Goal: Task Accomplishment & Management: Manage account settings

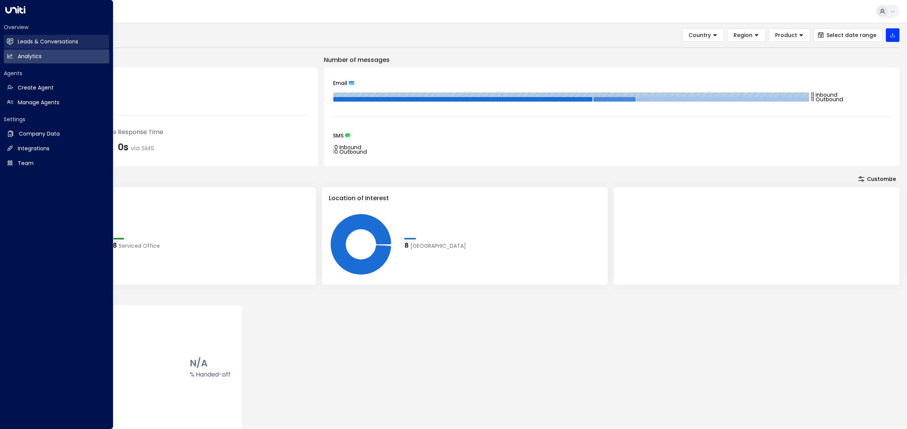
click at [11, 44] on icon at bounding box center [10, 41] width 5 height 6
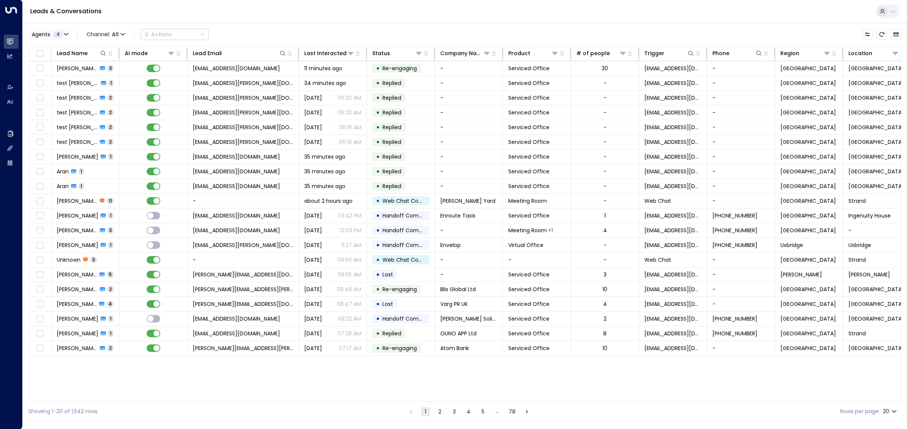
click at [61, 35] on span "4" at bounding box center [57, 34] width 9 height 6
click at [71, 103] on button "Clear" at bounding box center [72, 104] width 15 height 6
drag, startPoint x: 61, startPoint y: 74, endPoint x: 128, endPoint y: 91, distance: 69.4
click at [62, 74] on div "[PERSON_NAME]" at bounding box center [62, 73] width 42 height 8
click at [131, 101] on button "Apply" at bounding box center [128, 103] width 22 height 11
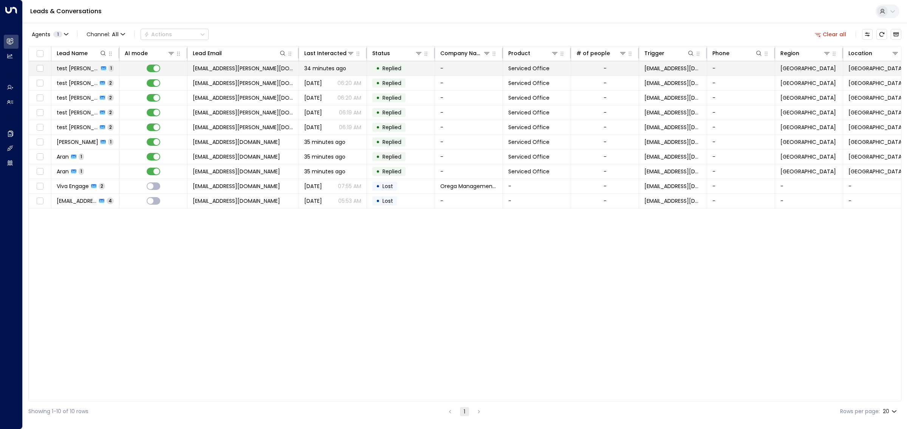
click at [231, 67] on span "denver.burke@fuelius.com" at bounding box center [243, 69] width 101 height 8
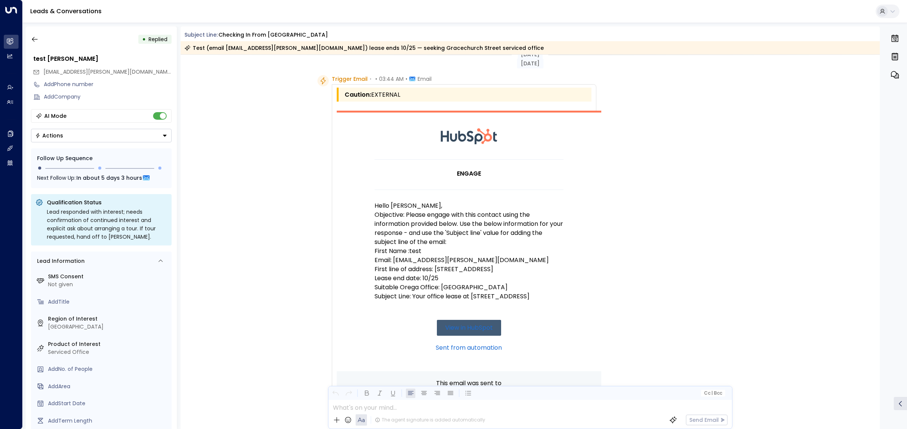
scroll to position [12, 0]
click at [38, 38] on icon "button" at bounding box center [35, 40] width 8 height 8
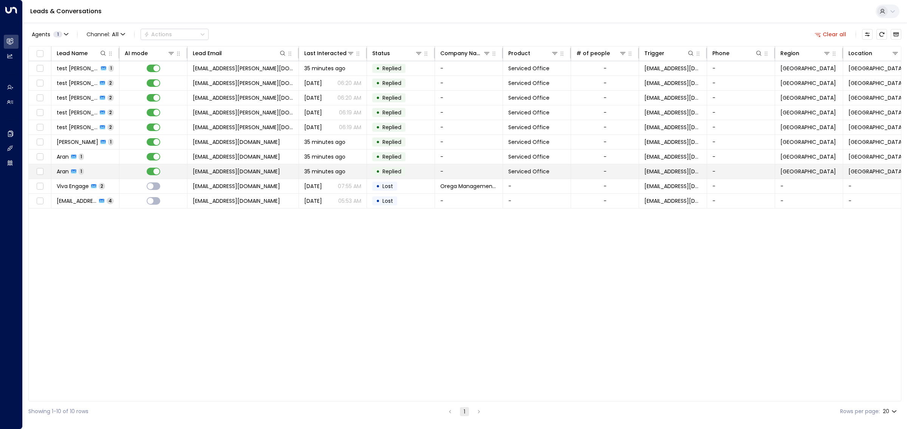
click at [251, 175] on span "[EMAIL_ADDRESS][DOMAIN_NAME]" at bounding box center [236, 172] width 87 height 8
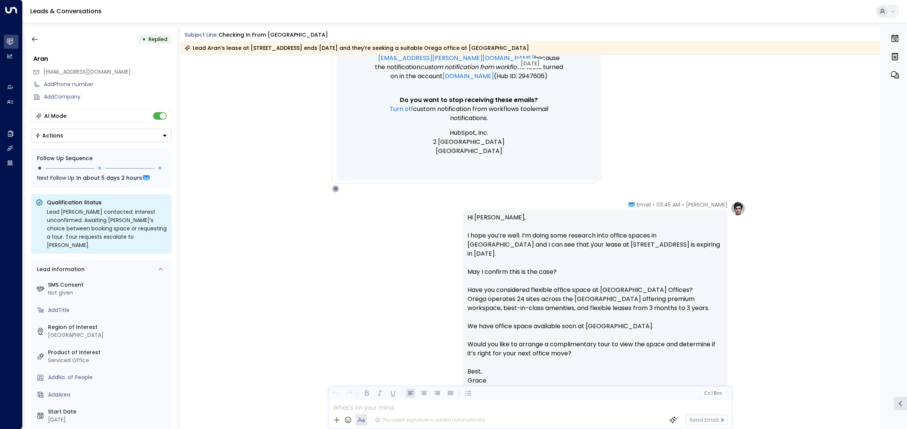
scroll to position [382, 0]
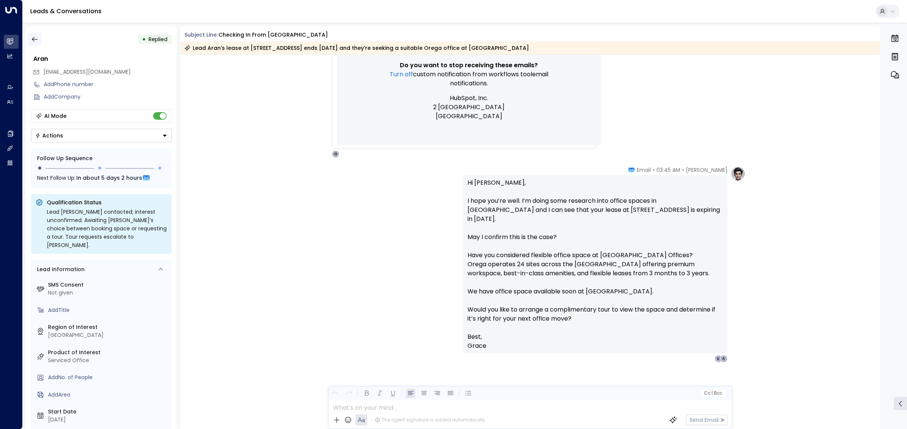
click at [36, 38] on icon "button" at bounding box center [35, 40] width 8 height 8
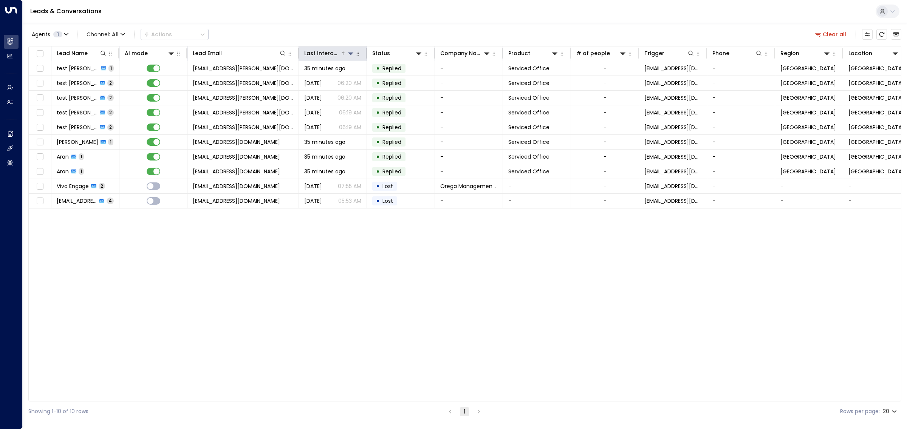
click at [328, 53] on div "Last Interacted" at bounding box center [322, 53] width 36 height 9
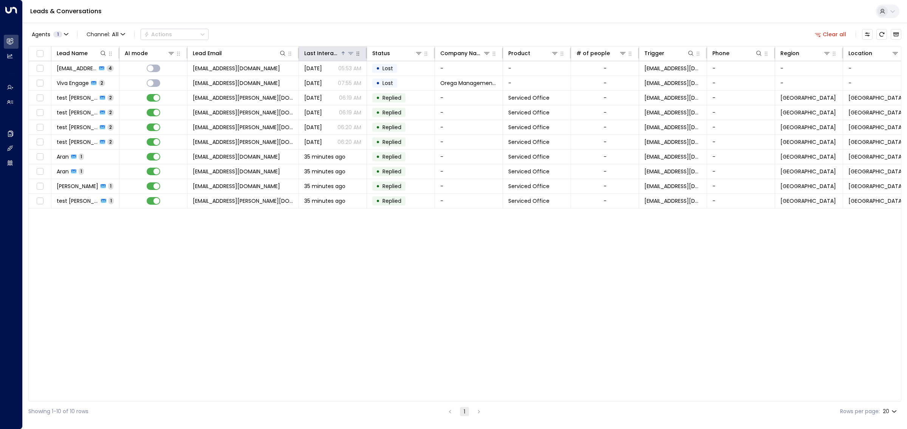
click at [328, 53] on div "Last Interacted" at bounding box center [322, 53] width 36 height 9
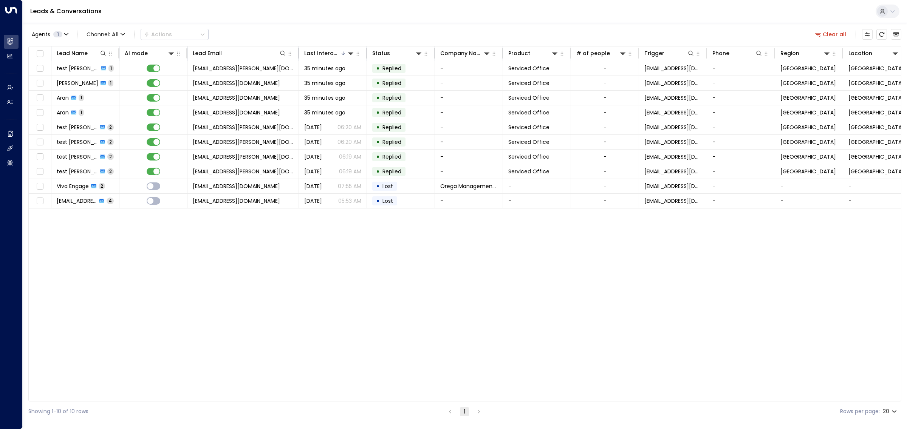
scroll to position [0, 11]
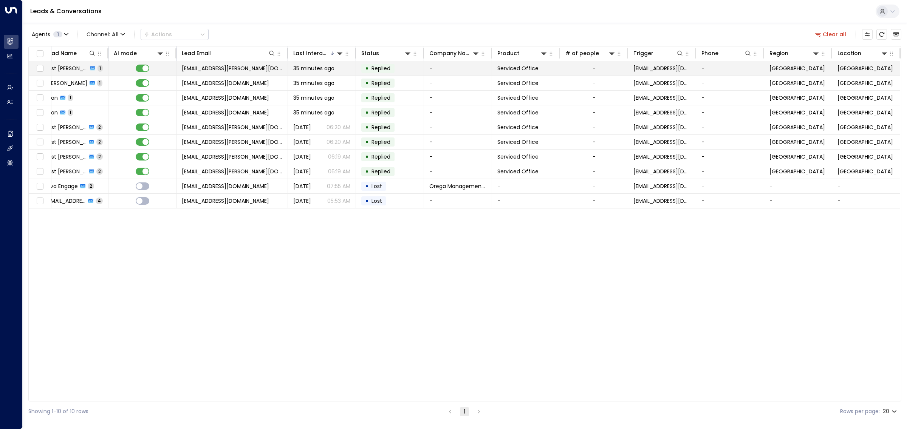
click at [233, 69] on span "denver.burke@fuelius.com" at bounding box center [232, 69] width 101 height 8
click at [238, 82] on span "amarsanghera@me.com" at bounding box center [225, 83] width 87 height 8
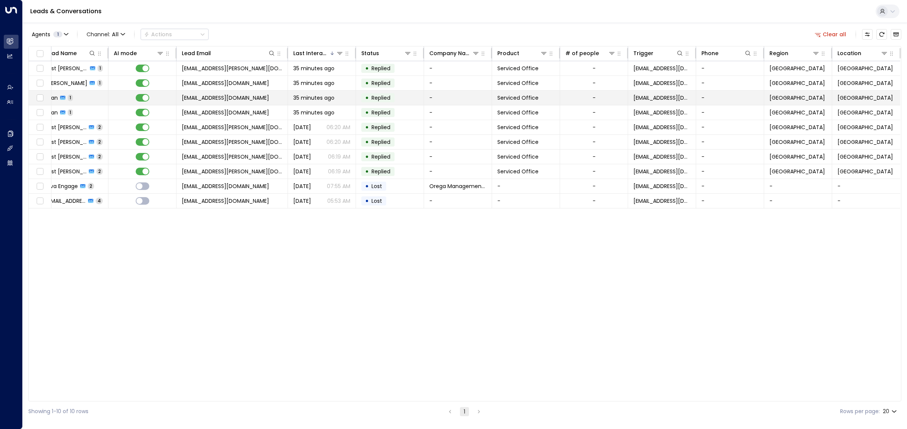
click at [240, 95] on span "mramarsanghera@gmail.com" at bounding box center [225, 98] width 87 height 8
click at [245, 110] on span "[EMAIL_ADDRESS][DOMAIN_NAME]" at bounding box center [225, 113] width 87 height 8
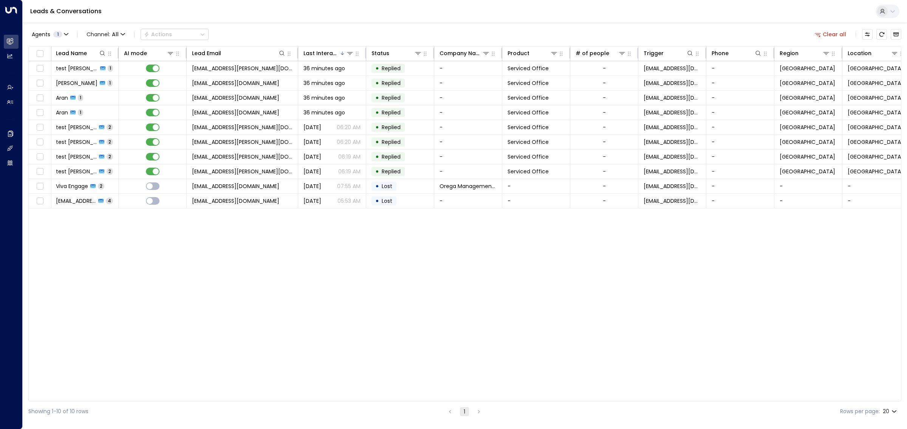
scroll to position [0, 0]
drag, startPoint x: 363, startPoint y: 271, endPoint x: 277, endPoint y: 254, distance: 88.6
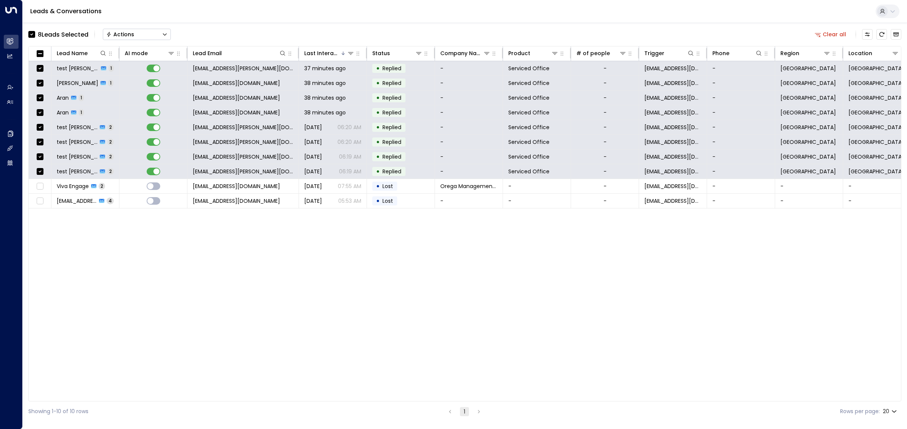
click at [154, 32] on button "Actions" at bounding box center [137, 34] width 68 height 11
click at [137, 82] on span "Archive Lead" at bounding box center [124, 84] width 35 height 8
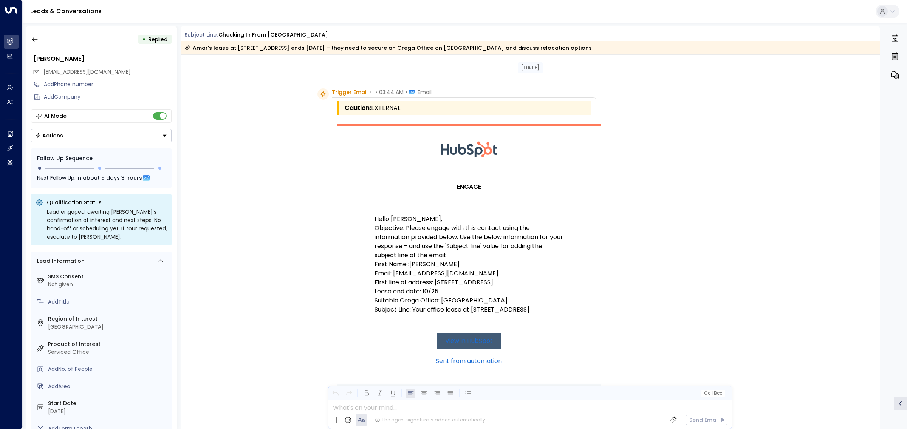
scroll to position [382, 0]
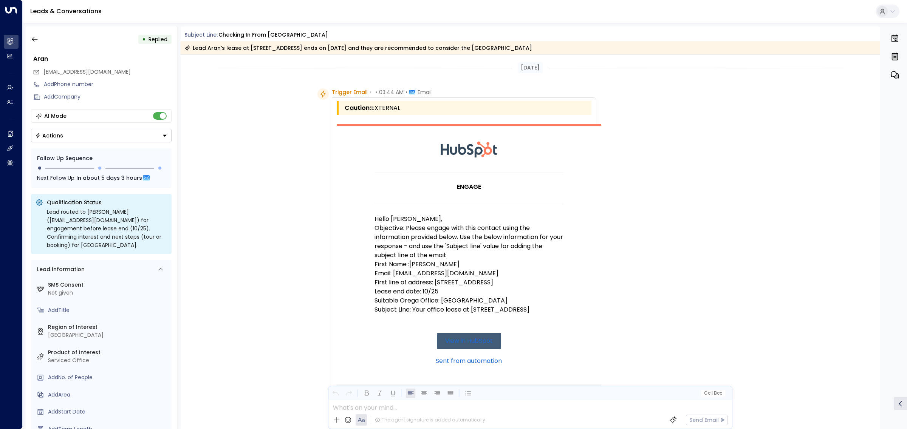
scroll to position [382, 0]
